Goal: Transaction & Acquisition: Book appointment/travel/reservation

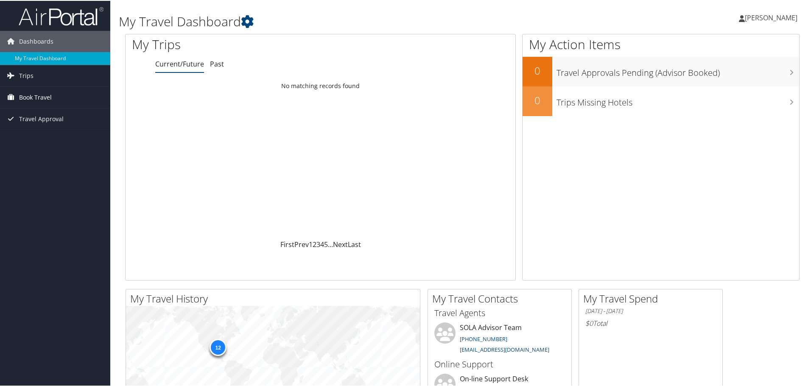
click at [53, 95] on link "Book Travel" at bounding box center [55, 96] width 110 height 21
click at [58, 130] on link "Book/Manage Online Trips" at bounding box center [55, 126] width 110 height 13
